Goal: Task Accomplishment & Management: Manage account settings

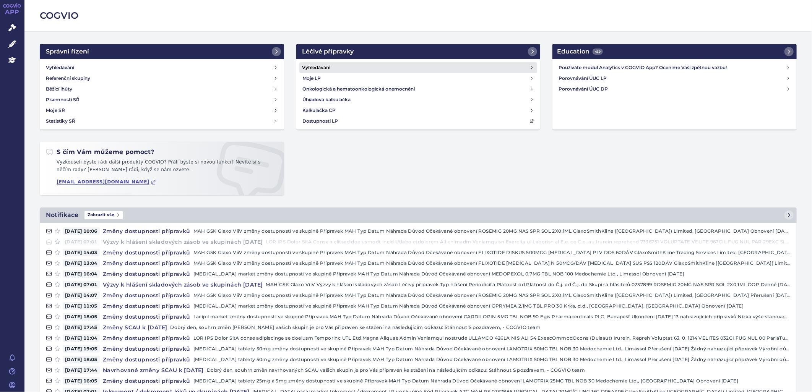
click at [324, 65] on h4 "Vyhledávání" at bounding box center [316, 68] width 28 height 8
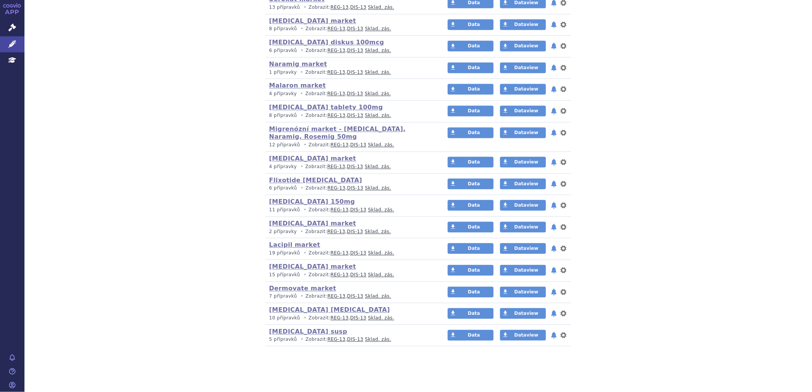
scroll to position [998, 0]
click at [292, 224] on link "Duac market" at bounding box center [312, 223] width 87 height 7
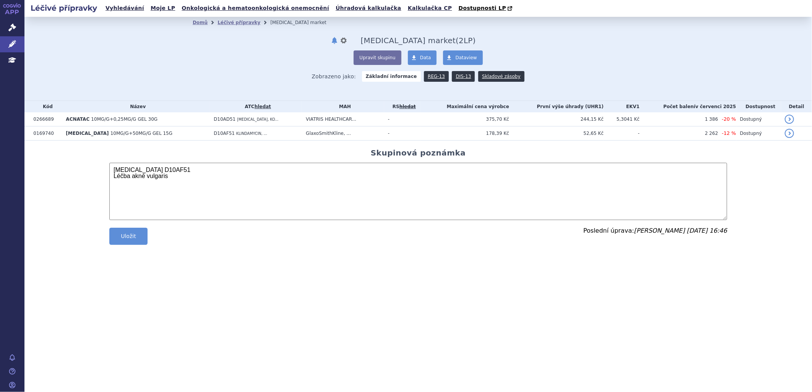
drag, startPoint x: 174, startPoint y: 178, endPoint x: 110, endPoint y: 171, distance: 65.0
click at [110, 171] on textarea "Duac D10AF51 Léčba akné vulgaris" at bounding box center [418, 191] width 618 height 57
click at [194, 176] on textarea "Duac D10AF51 Léčba akné vulgaris" at bounding box center [418, 191] width 618 height 57
drag, startPoint x: 167, startPoint y: 167, endPoint x: 109, endPoint y: 167, distance: 57.7
click at [109, 167] on textarea "Duac D10AF51 Léčba akné vulgaris" at bounding box center [418, 191] width 618 height 57
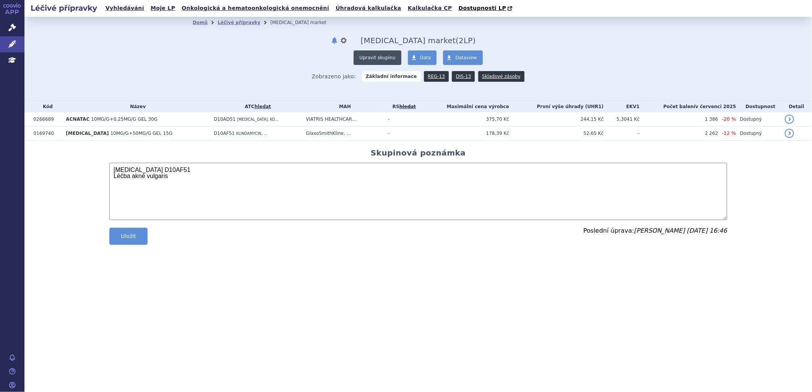
click at [397, 53] on button "Upravit skupinu" at bounding box center [377, 57] width 47 height 15
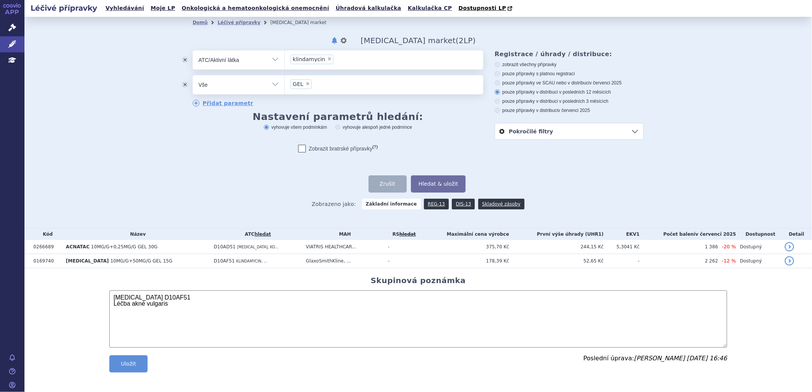
click at [181, 84] on button "odstranit" at bounding box center [184, 84] width 15 height 19
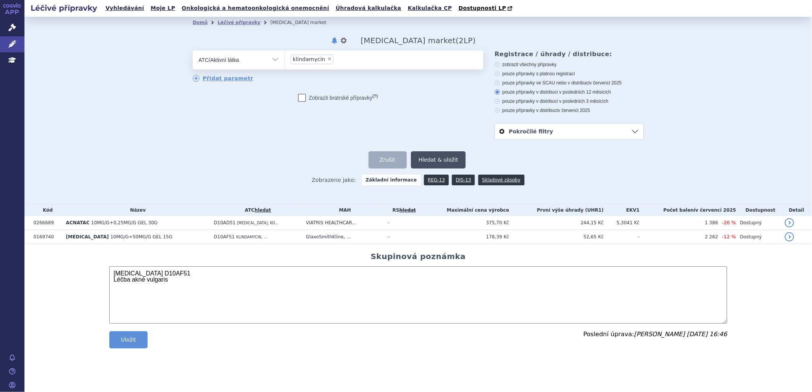
click at [453, 159] on button "Hledat & uložit" at bounding box center [438, 159] width 55 height 17
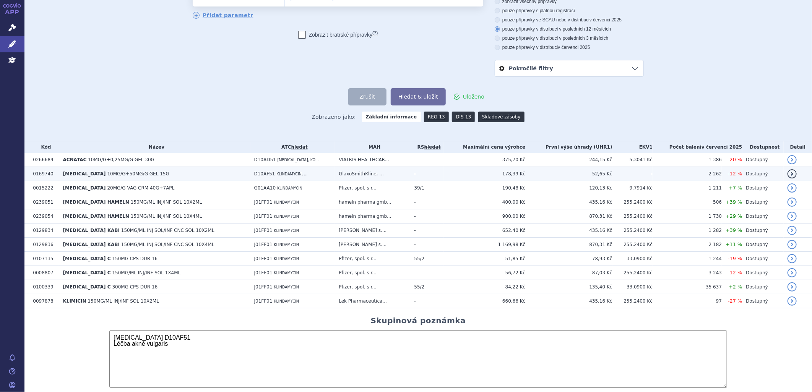
scroll to position [106, 0]
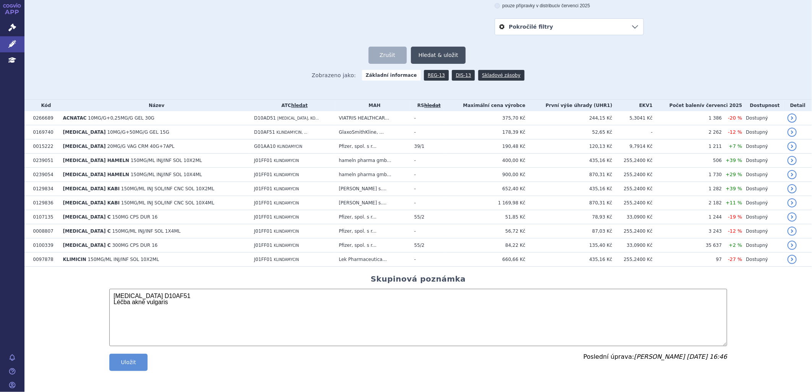
click at [450, 55] on button "Hledat & uložit" at bounding box center [438, 55] width 55 height 17
click at [149, 292] on textarea "Duac D10AF51 Léčba akné vulgaris" at bounding box center [418, 317] width 618 height 57
drag, startPoint x: 128, startPoint y: 297, endPoint x: 158, endPoint y: 297, distance: 30.2
click at [158, 297] on textarea "Duac D10AF51 Léčba akné vulgaris" at bounding box center [418, 317] width 618 height 57
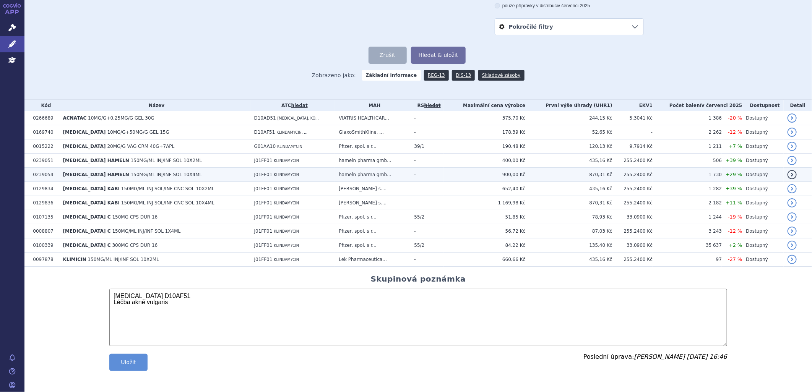
scroll to position [0, 0]
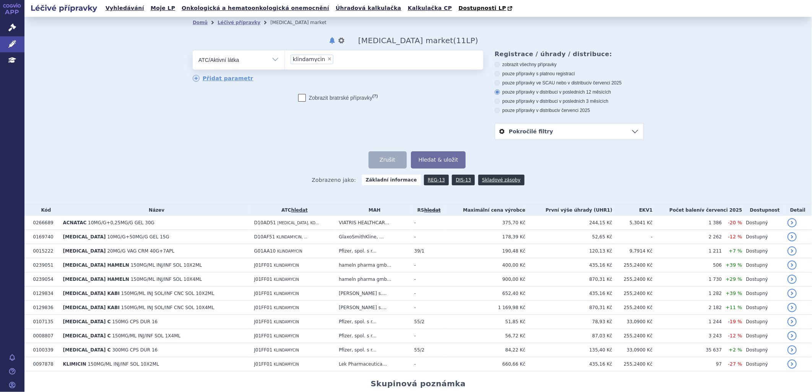
click at [273, 58] on select "Vše Přípravek/SUKL kód MAH VPOIS ATC/Aktivní látka Léková forma Síla" at bounding box center [239, 58] width 92 height 17
drag, startPoint x: 276, startPoint y: 58, endPoint x: 297, endPoint y: 60, distance: 20.3
click at [276, 58] on select "Vše Přípravek/SUKL kód MAH VPOIS ATC/Aktivní látka Léková forma Síla" at bounding box center [239, 58] width 92 height 17
click at [325, 59] on li "× klindamycin" at bounding box center [312, 60] width 43 height 10
click at [285, 59] on select "klindamycin" at bounding box center [284, 59] width 0 height 19
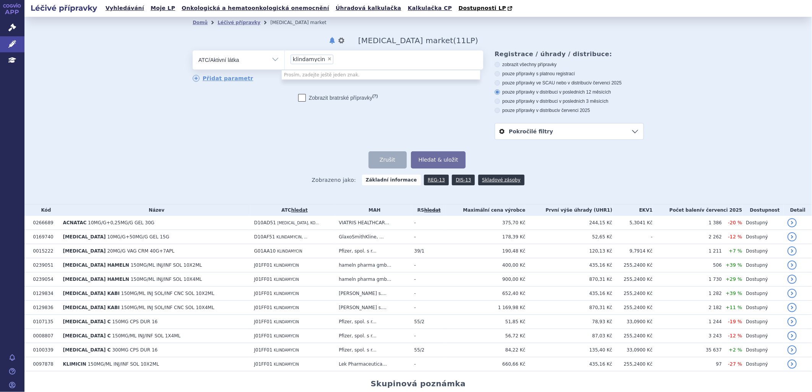
click at [327, 59] on span "×" at bounding box center [329, 59] width 5 height 5
click at [285, 59] on select "klindamycin" at bounding box center [284, 59] width 0 height 19
select select
type input "D10AF51"
select select "D10AF51"
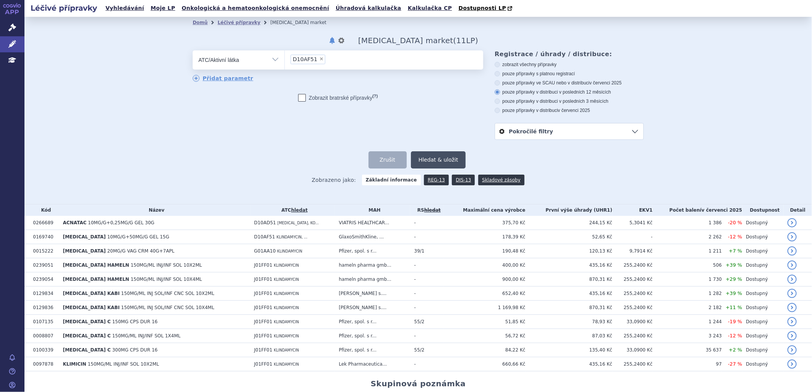
click at [434, 158] on button "Hledat & uložit" at bounding box center [438, 159] width 55 height 17
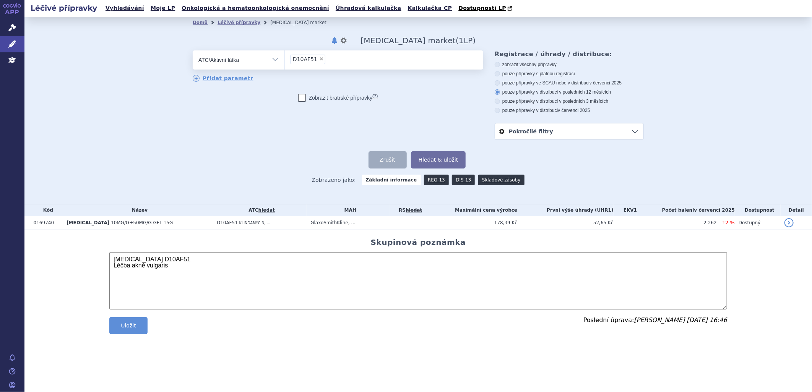
click at [187, 258] on textarea "Duac D10AF51 Léčba akné vulgaris" at bounding box center [418, 280] width 618 height 57
type textarea "Duac D10AF51 Klindamycin Léčba akné vulgaris"
click at [446, 162] on button "Hledat & uložit" at bounding box center [438, 159] width 55 height 17
click at [276, 60] on select "Vše Přípravek/SUKL kód MAH VPOIS ATC/Aktivní látka Léková forma Síla" at bounding box center [239, 58] width 92 height 17
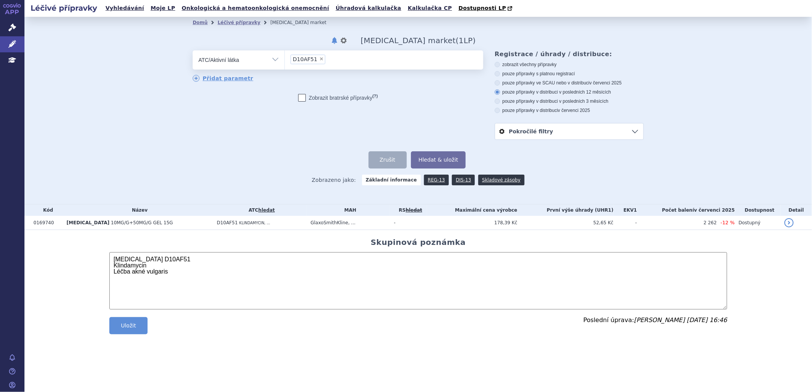
click at [499, 101] on icon at bounding box center [497, 101] width 5 height 5
click at [499, 101] on input "pouze přípravky v distribuci v posledních 3 měsících" at bounding box center [498, 102] width 5 height 5
radio input "true"
click at [452, 158] on button "Hledat & uložit" at bounding box center [438, 159] width 55 height 17
click at [278, 60] on select "Vše Přípravek/SUKL kód MAH VPOIS ATC/Aktivní látka Léková forma Síla" at bounding box center [239, 58] width 92 height 17
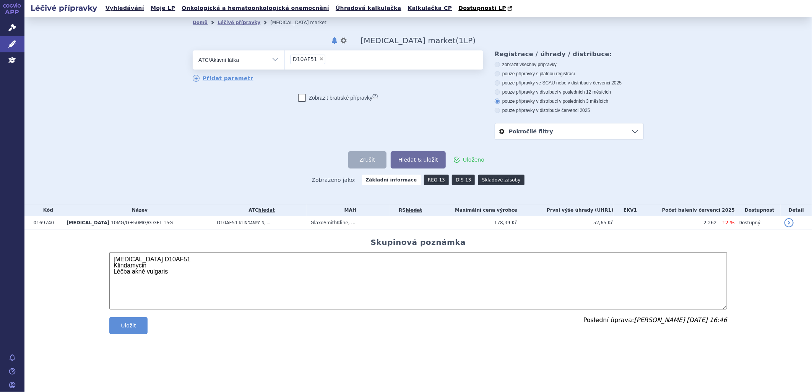
click at [278, 60] on select "Vše Přípravek/SUKL kód MAH VPOIS ATC/Aktivní látka Léková forma Síla" at bounding box center [239, 58] width 92 height 17
click at [320, 60] on span "×" at bounding box center [321, 59] width 5 height 5
click at [285, 60] on select "D10AF51" at bounding box center [284, 59] width 0 height 19
select select
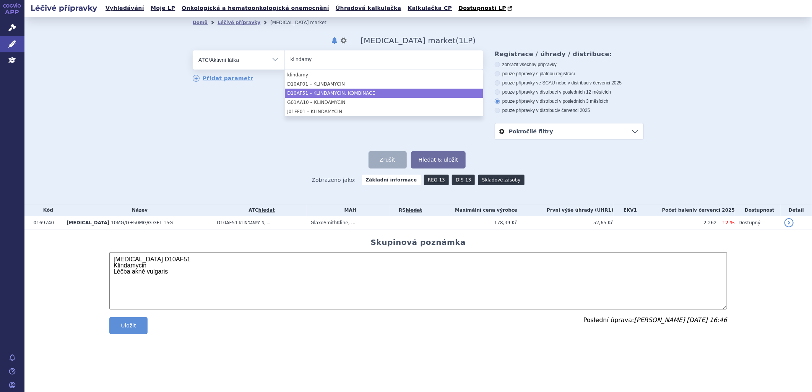
type input "klindamy"
select select "D10AF51"
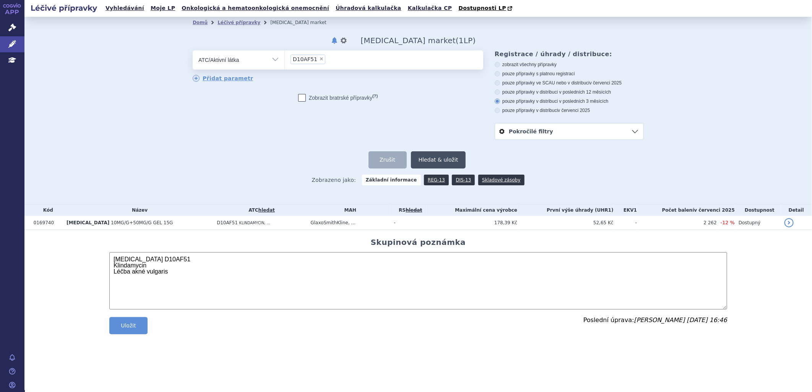
click at [440, 160] on button "Hledat & uložit" at bounding box center [438, 159] width 55 height 17
click at [333, 60] on ul "× D10AF51" at bounding box center [384, 58] width 198 height 17
click at [285, 60] on select "D10AF51" at bounding box center [284, 59] width 0 height 19
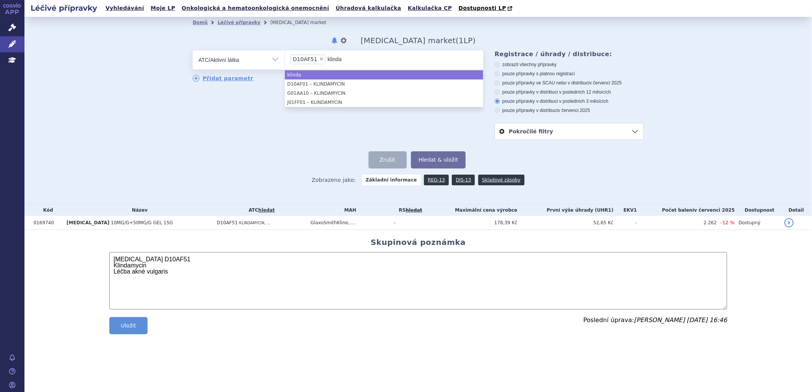
type input "klinda"
click at [319, 58] on span "×" at bounding box center [321, 59] width 5 height 5
click at [285, 58] on select "D10AF51" at bounding box center [284, 59] width 0 height 19
select select
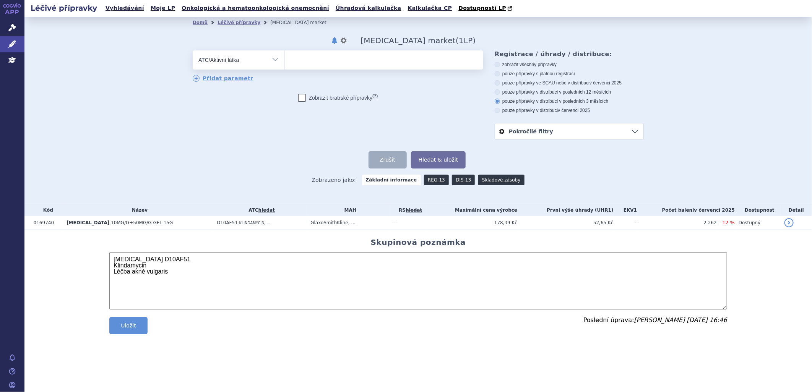
click at [319, 61] on ul at bounding box center [384, 58] width 198 height 16
click at [285, 61] on select at bounding box center [284, 59] width 0 height 19
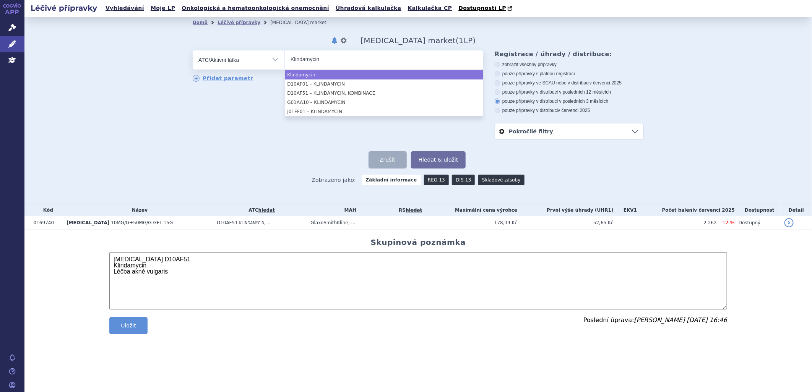
type input "Klindamycin"
select select "Klindamycin"
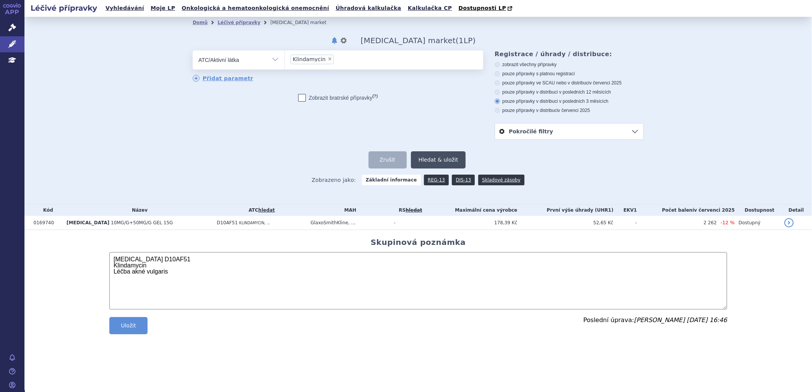
click at [441, 158] on button "Hledat & uložit" at bounding box center [438, 159] width 55 height 17
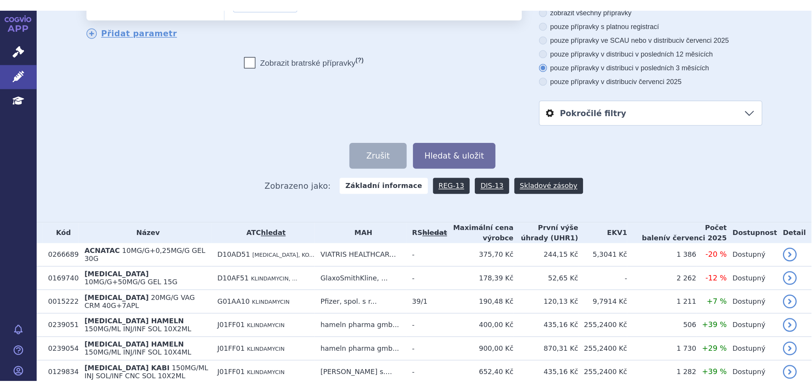
scroll to position [63, 0]
